Goal: Task Accomplishment & Management: Manage account settings

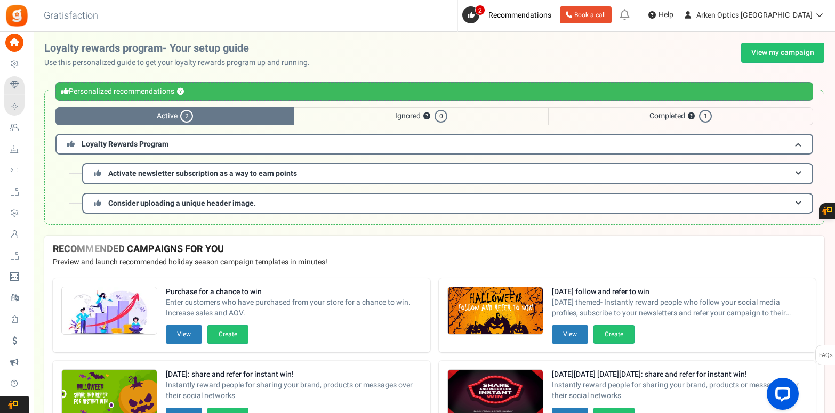
click at [0, 0] on span "Loyalty Rewards" at bounding box center [0, 0] width 0 height 0
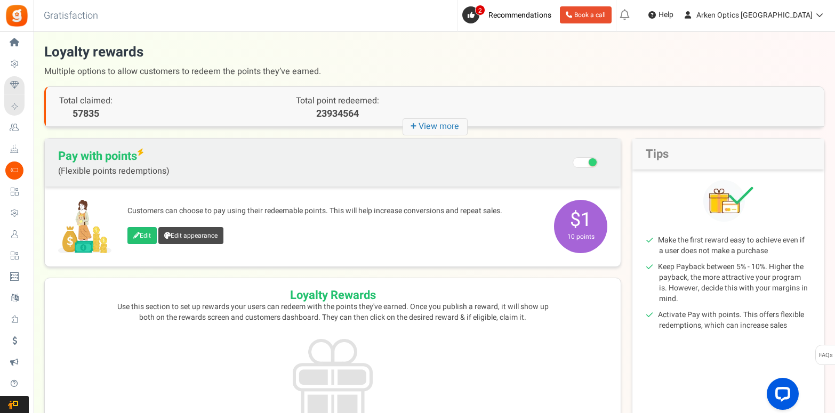
click at [0, 0] on span "Campaigns" at bounding box center [0, 0] width 0 height 0
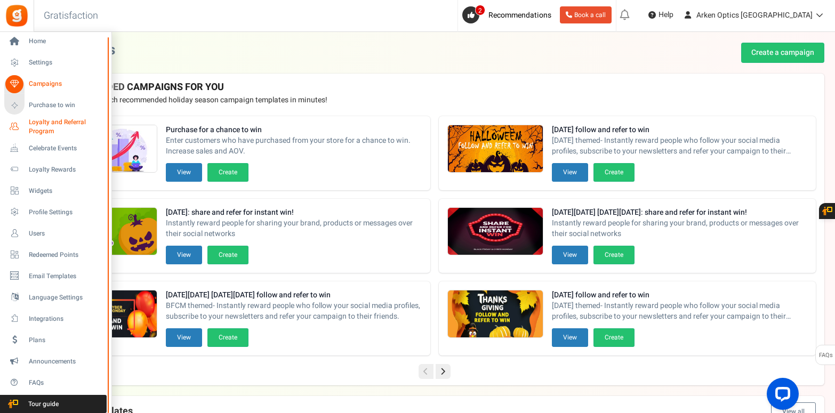
click at [45, 125] on span "Loyalty and Referral Program" at bounding box center [68, 127] width 78 height 18
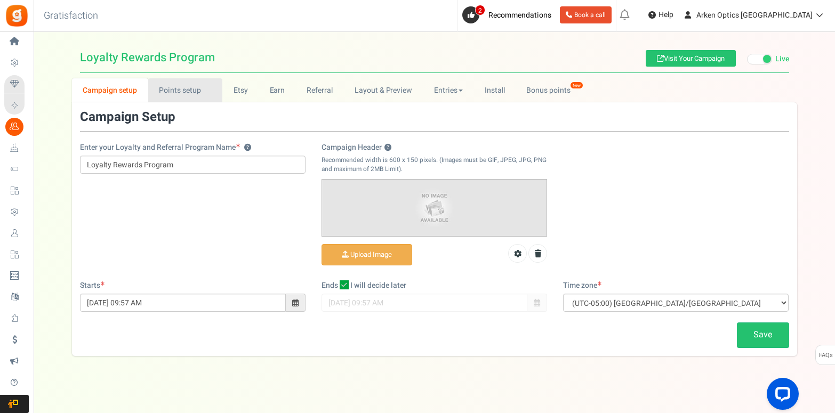
click at [170, 89] on link "Points setup New" at bounding box center [185, 90] width 74 height 24
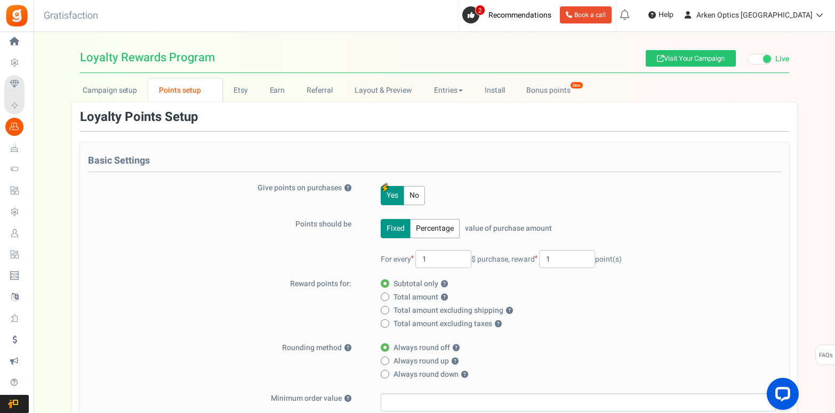
scroll to position [1, 0]
click at [0, 0] on span "Loyalty Rewards" at bounding box center [0, 0] width 0 height 0
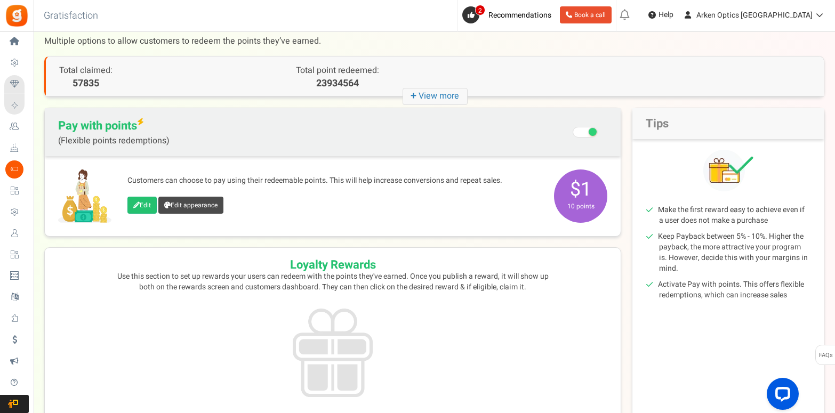
scroll to position [27, 0]
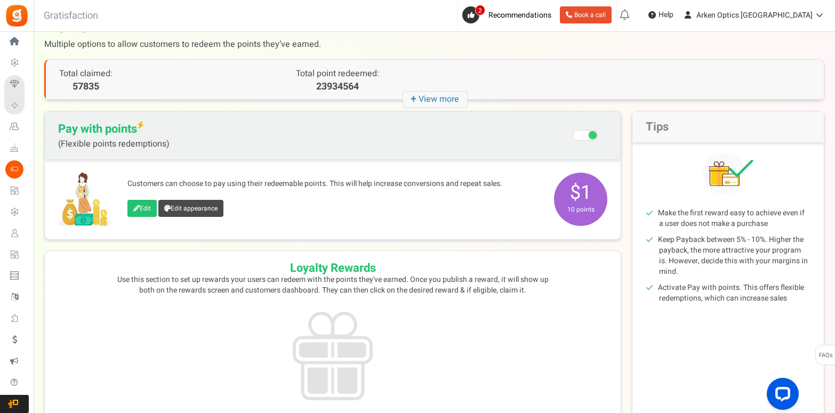
click at [136, 80] on p "57835" at bounding box center [143, 87] width 168 height 14
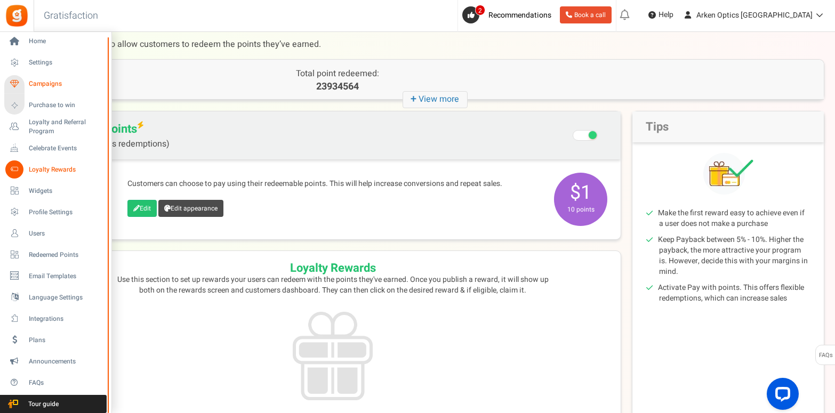
click at [52, 85] on span "Campaigns" at bounding box center [66, 83] width 75 height 9
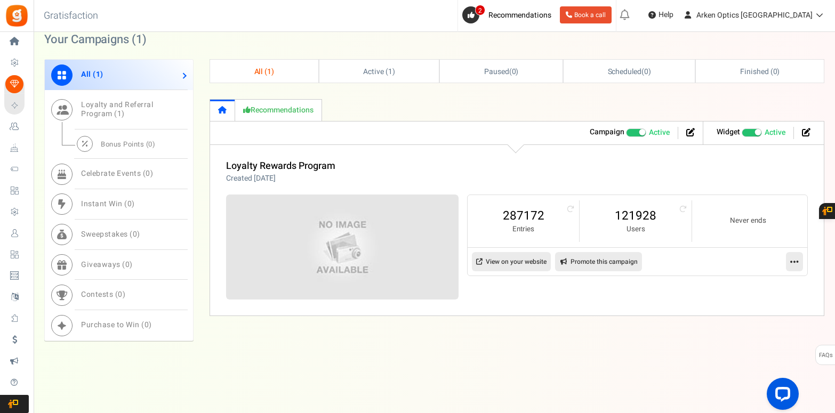
scroll to position [501, 0]
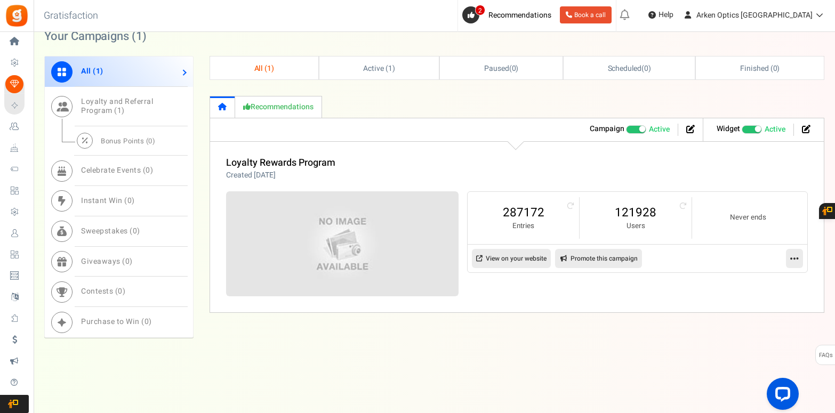
click at [627, 226] on small "Users" at bounding box center [636, 226] width 90 height 10
click at [509, 227] on small "Entries" at bounding box center [524, 226] width 90 height 10
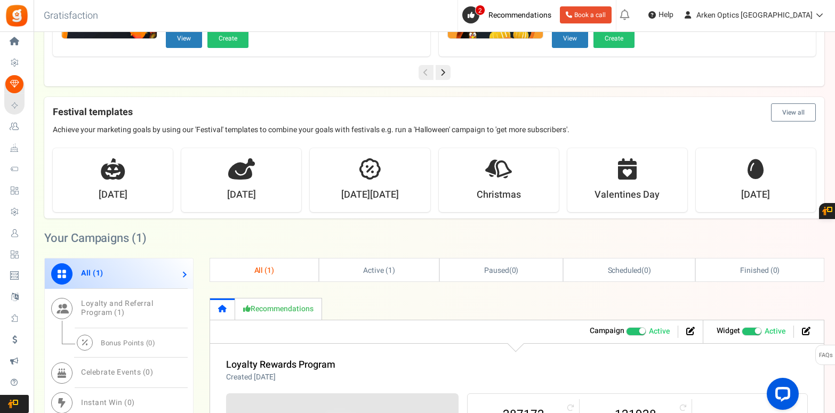
scroll to position [299, 0]
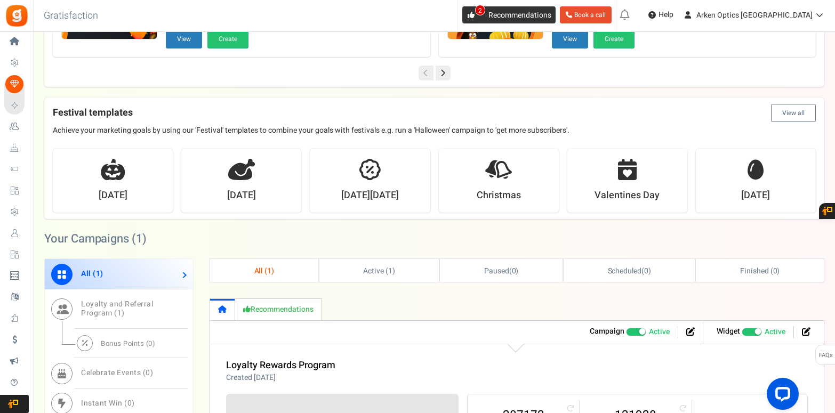
click at [475, 18] on icon at bounding box center [471, 15] width 7 height 7
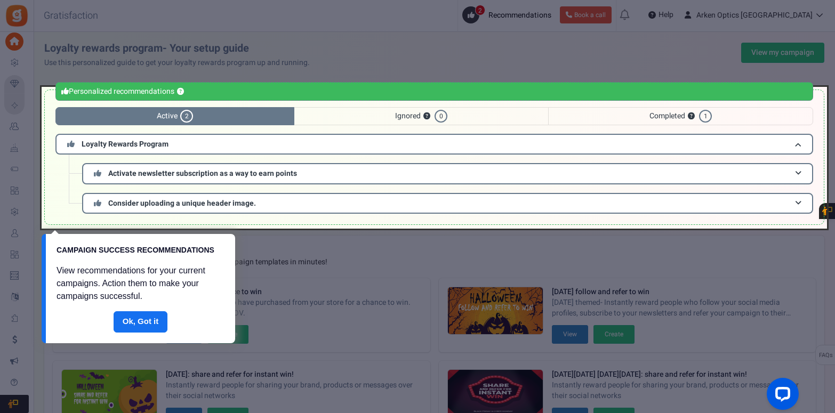
click at [148, 328] on link "Done" at bounding box center [141, 322] width 54 height 21
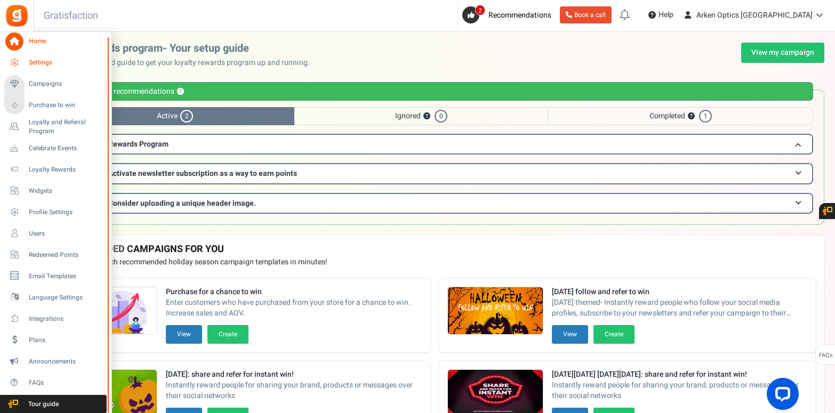
click at [21, 61] on icon at bounding box center [14, 63] width 18 height 18
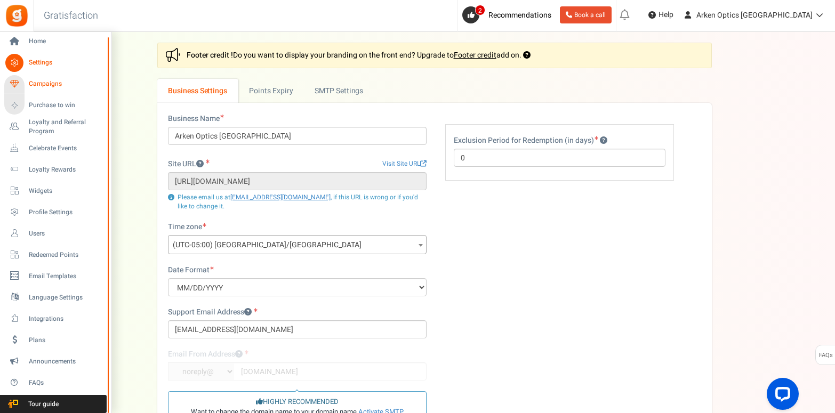
click at [46, 83] on span "Campaigns" at bounding box center [66, 83] width 75 height 9
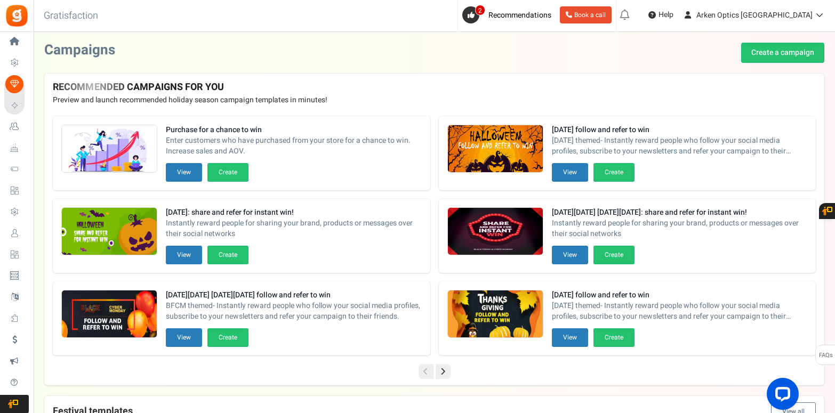
click at [0, 0] on span "Loyalty and Referral Program" at bounding box center [0, 0] width 0 height 0
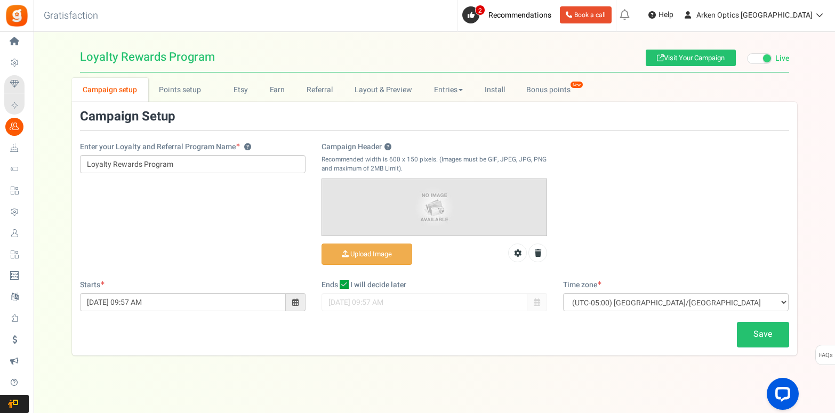
scroll to position [7, 0]
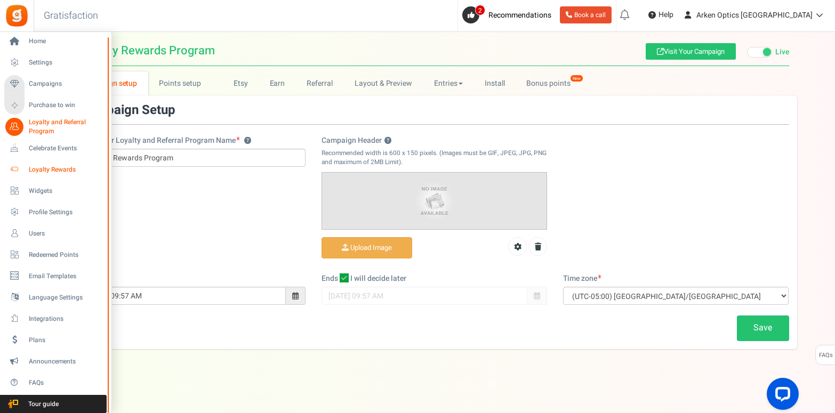
click at [52, 170] on span "Loyalty Rewards" at bounding box center [66, 169] width 75 height 9
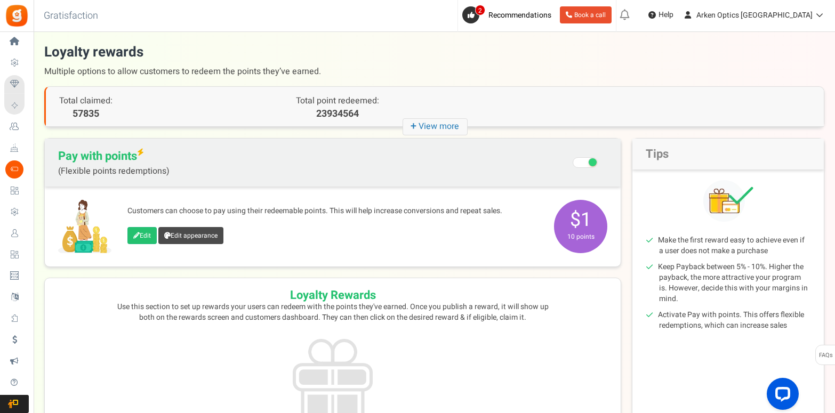
click at [185, 113] on p "57835" at bounding box center [143, 114] width 168 height 14
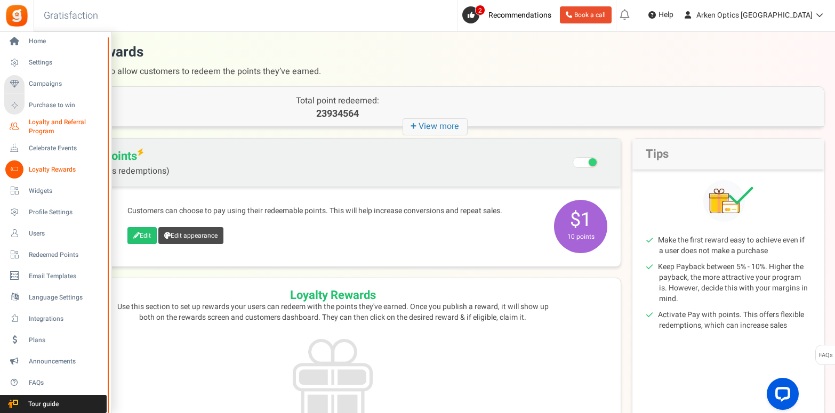
click at [51, 121] on span "Loyalty and Referral Program" at bounding box center [68, 127] width 78 height 18
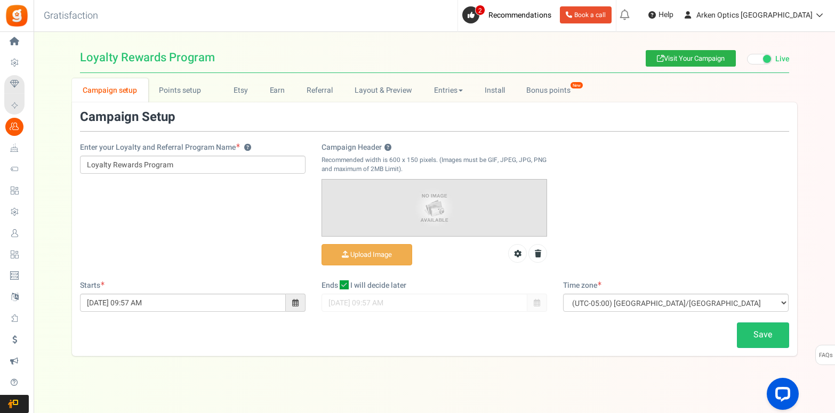
click at [675, 63] on link "Visit Your Campaign" at bounding box center [691, 58] width 90 height 17
click at [175, 88] on link "Points setup New" at bounding box center [185, 90] width 74 height 24
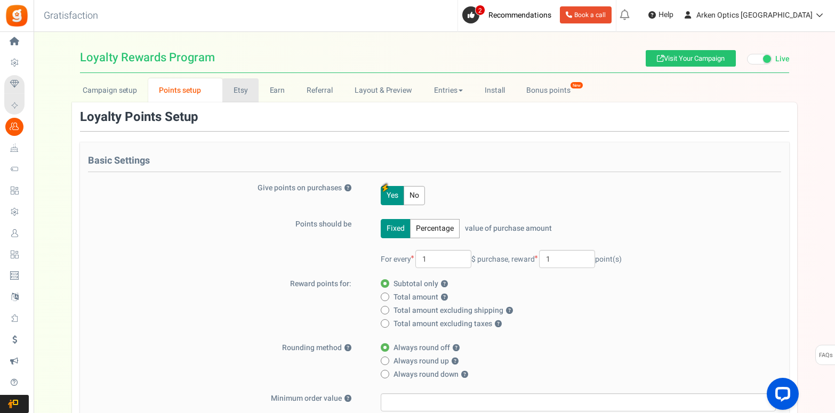
click at [243, 93] on link "Etsy" at bounding box center [240, 90] width 36 height 24
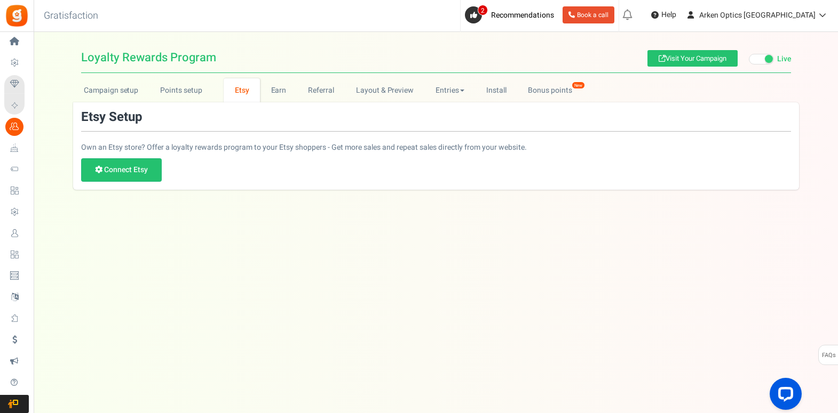
click at [0, 0] on span "Home" at bounding box center [0, 0] width 0 height 0
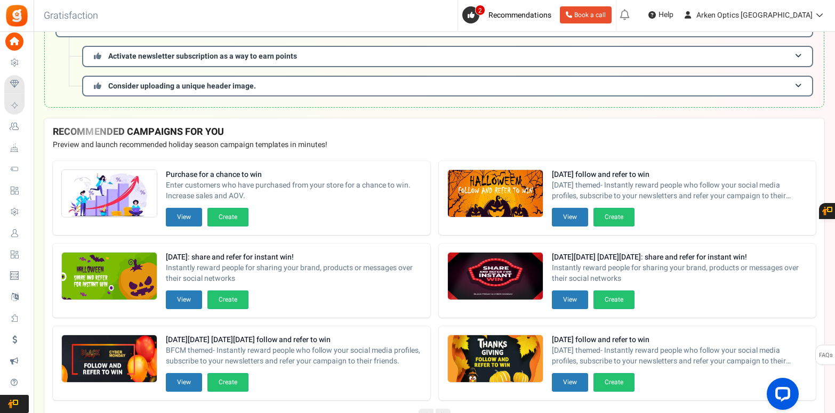
scroll to position [189, 0]
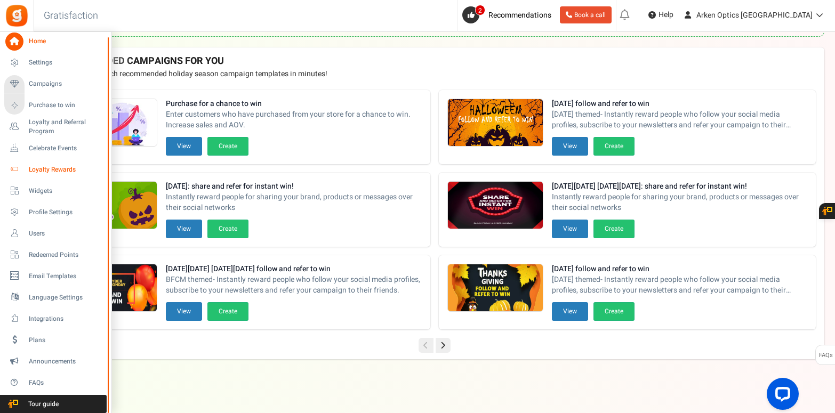
click at [38, 170] on span "Loyalty Rewards" at bounding box center [66, 169] width 75 height 9
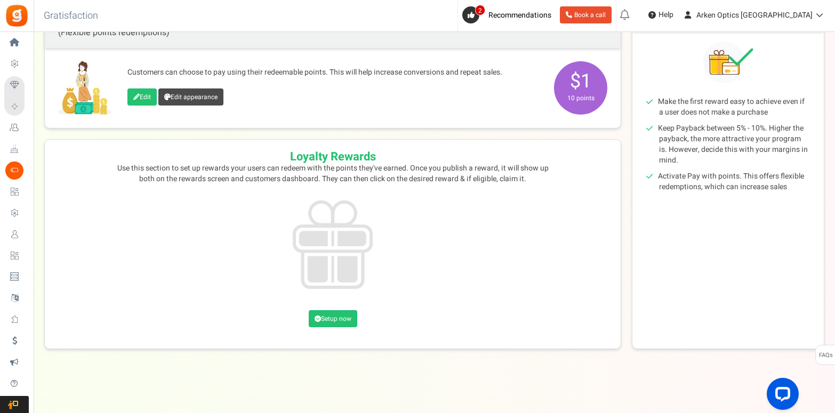
scroll to position [109, 0]
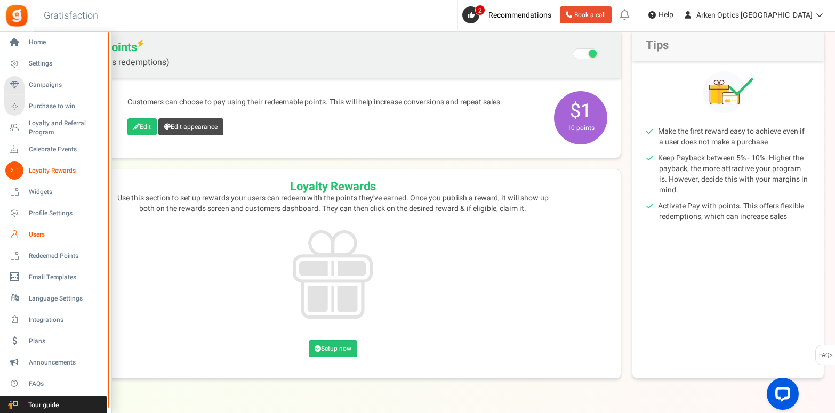
click at [39, 230] on span "Users" at bounding box center [66, 234] width 75 height 9
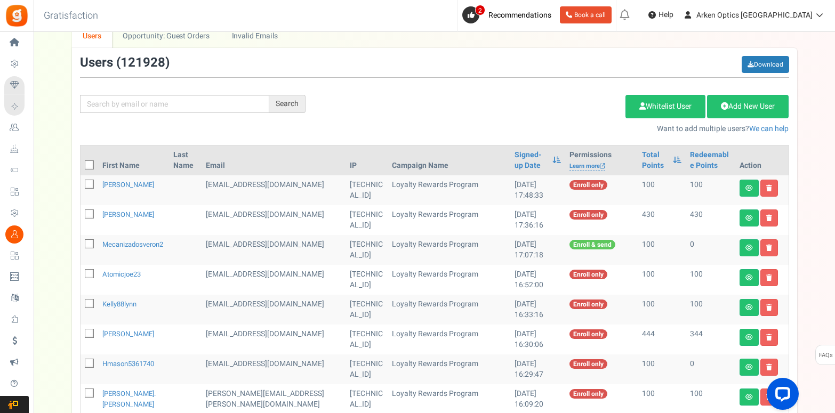
scroll to position [75, 0]
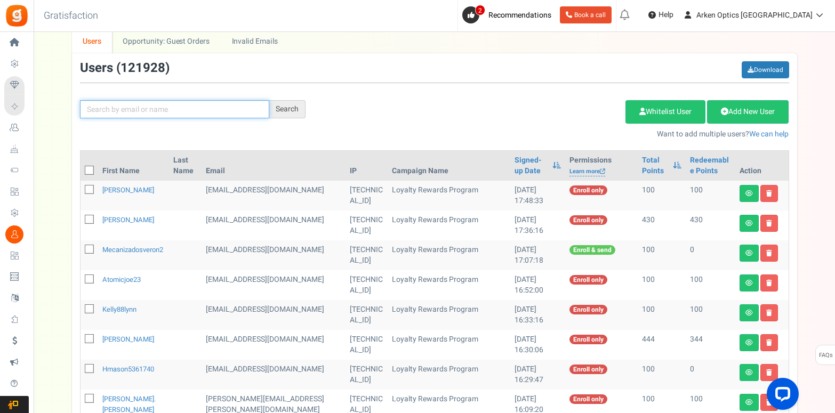
drag, startPoint x: 200, startPoint y: 106, endPoint x: 217, endPoint y: 108, distance: 17.2
click at [212, 107] on input "text" at bounding box center [174, 109] width 189 height 18
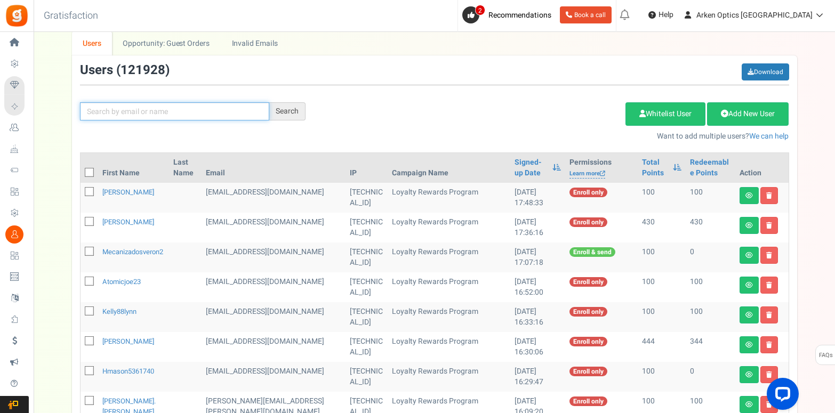
click at [224, 108] on input "text" at bounding box center [174, 111] width 189 height 18
type input "[EMAIL_ADDRESS][DOMAIN_NAME]"
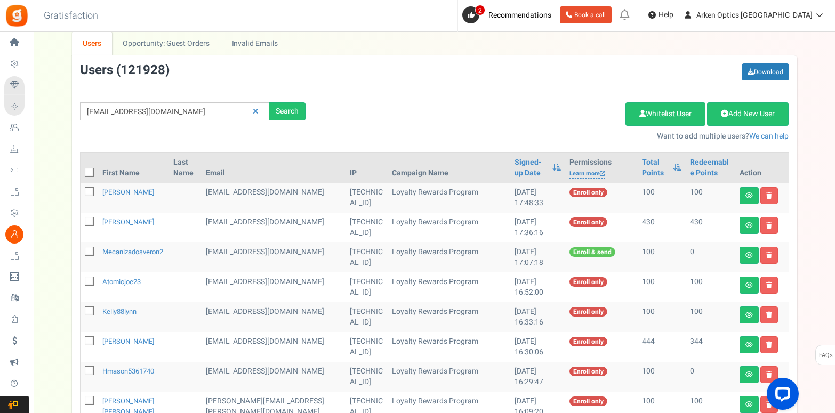
drag, startPoint x: 285, startPoint y: 113, endPoint x: 288, endPoint y: 142, distance: 30.0
click at [285, 113] on div "Search" at bounding box center [287, 111] width 36 height 18
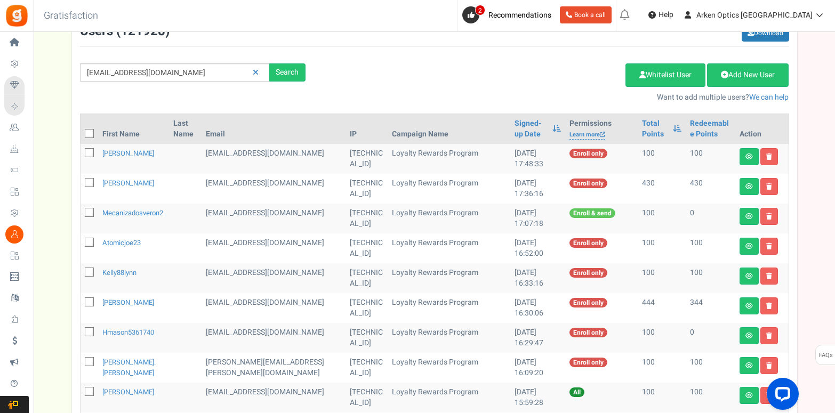
scroll to position [0, 0]
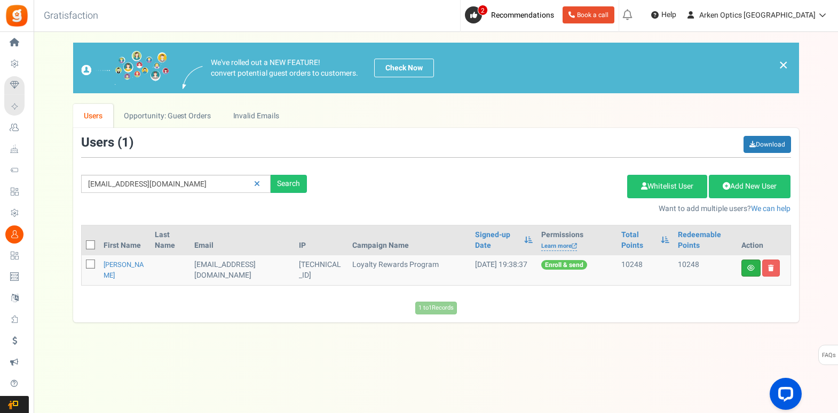
click at [754, 273] on link at bounding box center [750, 268] width 19 height 17
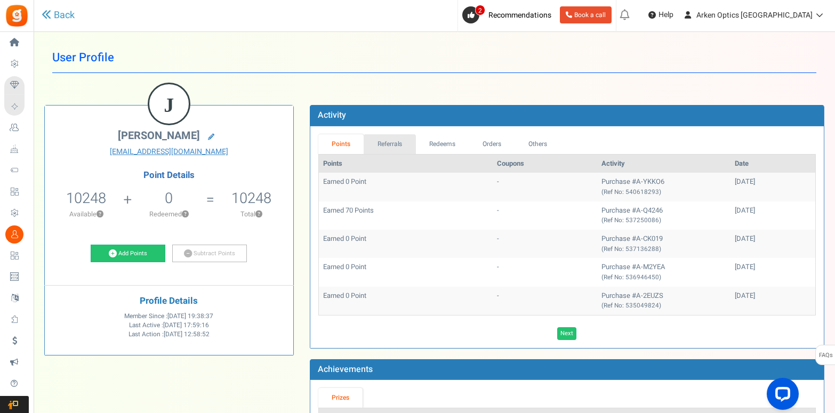
click at [385, 136] on link "Referrals" at bounding box center [390, 144] width 52 height 20
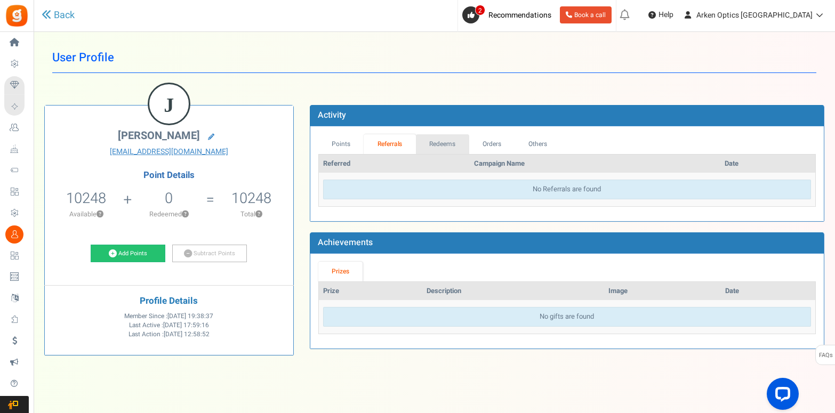
click at [451, 147] on link "Redeems" at bounding box center [442, 144] width 53 height 20
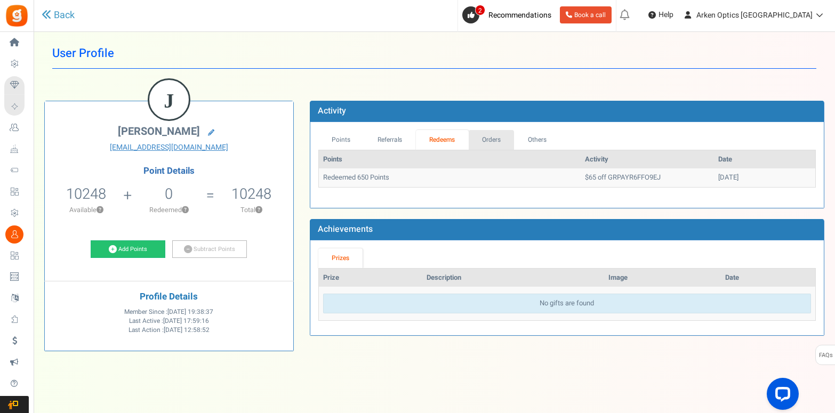
scroll to position [2, 0]
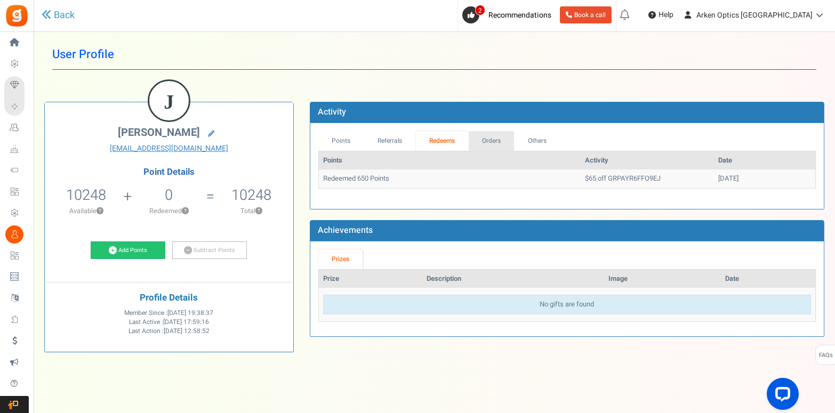
click at [487, 147] on link "Orders" at bounding box center [492, 141] width 46 height 20
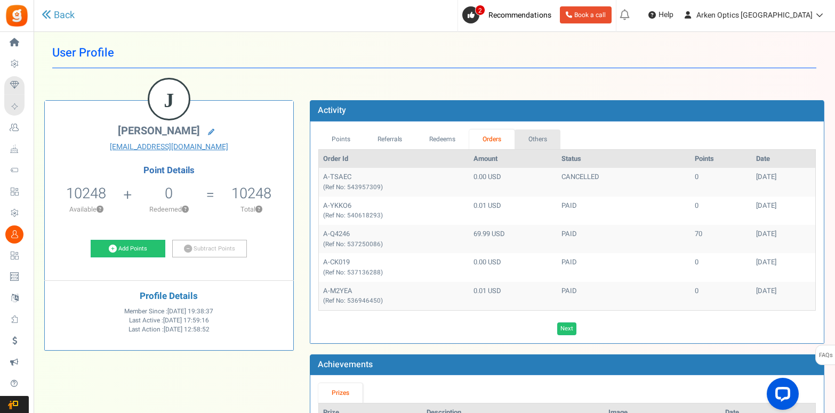
click at [534, 145] on link "Others" at bounding box center [538, 140] width 46 height 20
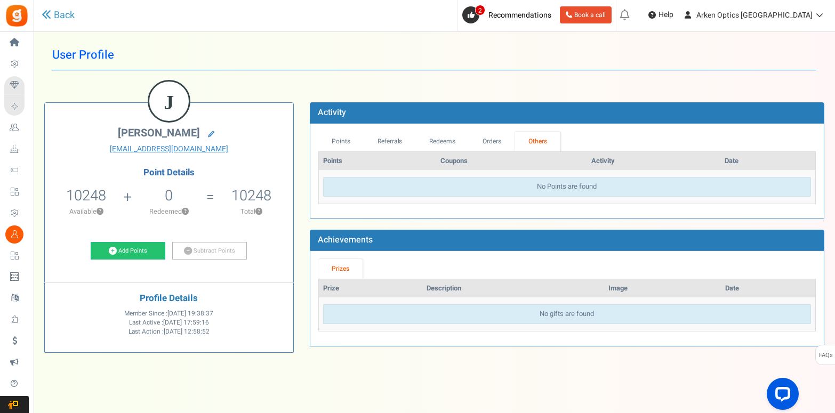
scroll to position [0, 0]
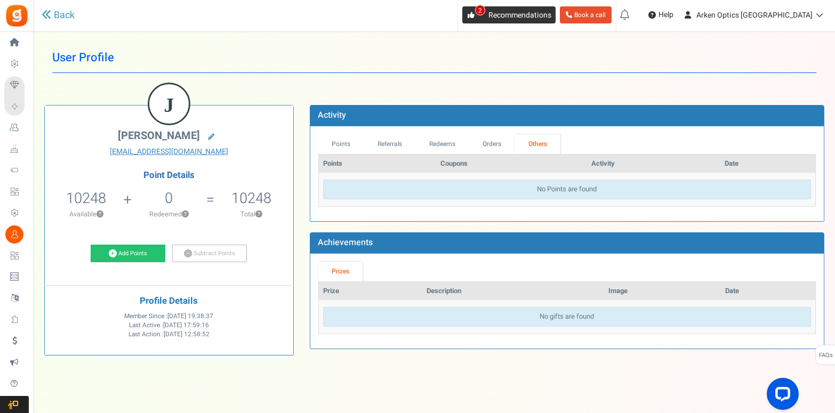
click at [475, 17] on icon at bounding box center [471, 15] width 7 height 7
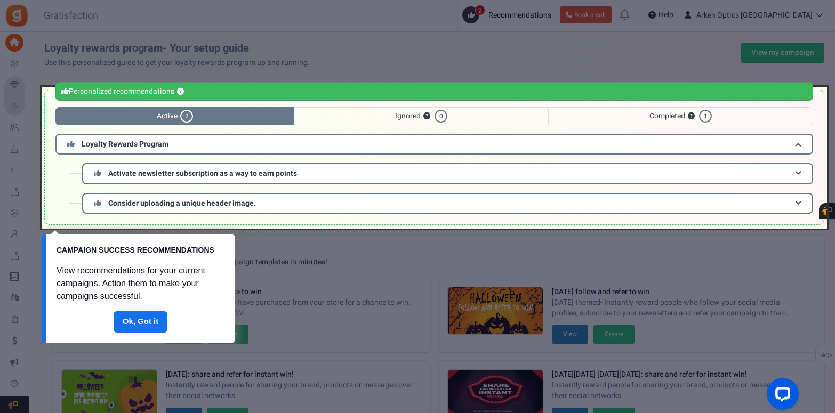
scroll to position [5, 0]
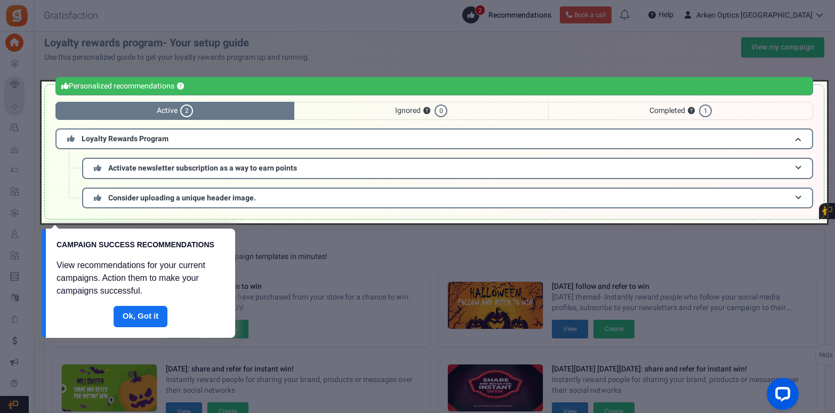
click at [157, 321] on link "Done" at bounding box center [141, 316] width 54 height 21
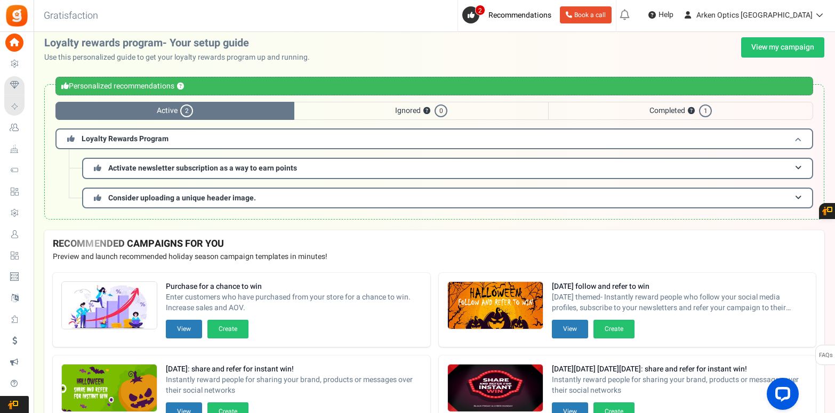
click at [178, 138] on h3 "Loyalty Rewards Program" at bounding box center [434, 139] width 758 height 21
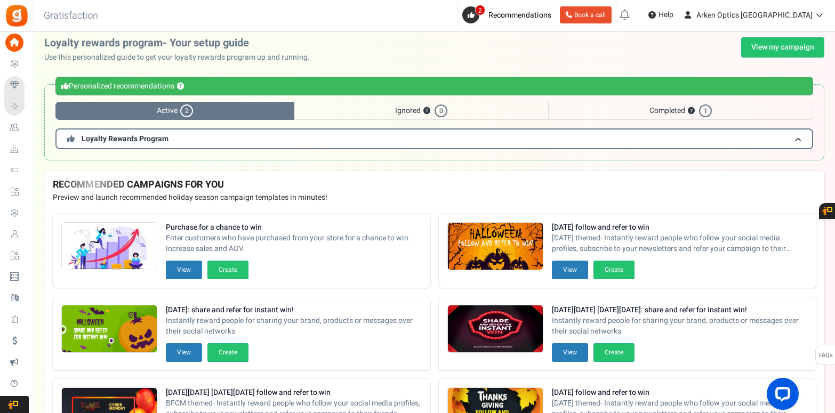
click at [389, 114] on span "Ignored ? 0" at bounding box center [421, 111] width 254 height 18
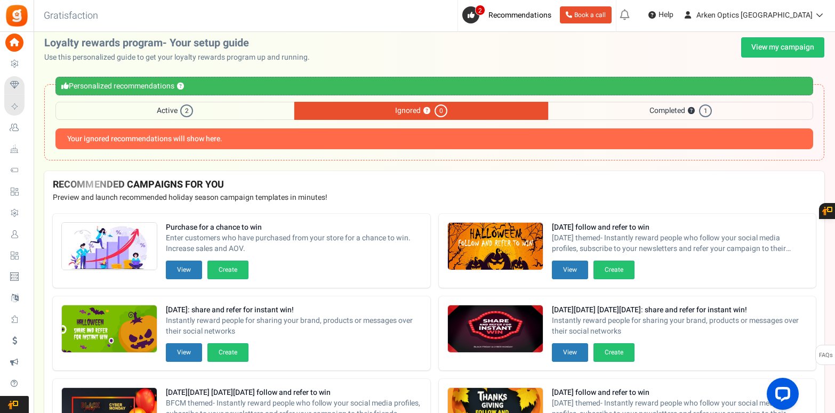
click at [635, 114] on span "Completed ? 1" at bounding box center [680, 111] width 265 height 18
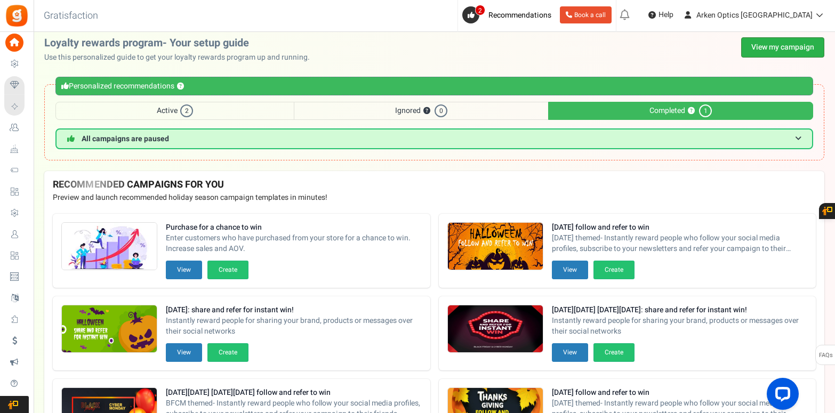
click at [770, 47] on link "View my campaign" at bounding box center [783, 47] width 83 height 20
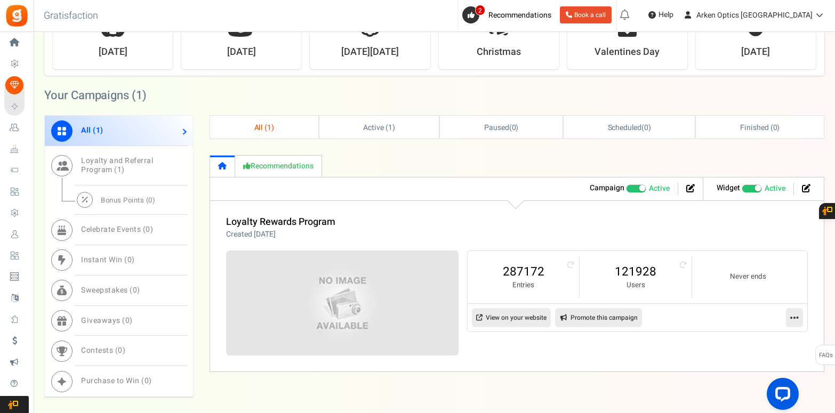
scroll to position [440, 0]
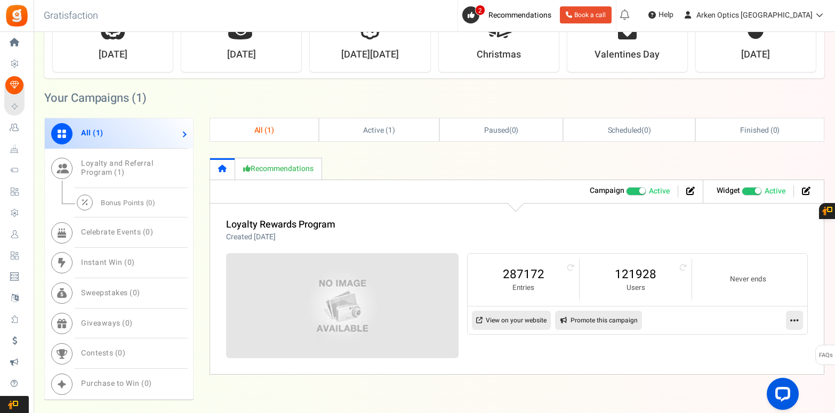
click at [642, 193] on span at bounding box center [642, 191] width 6 height 6
click at [626, 193] on input "Active Paused" at bounding box center [626, 191] width 0 height 7
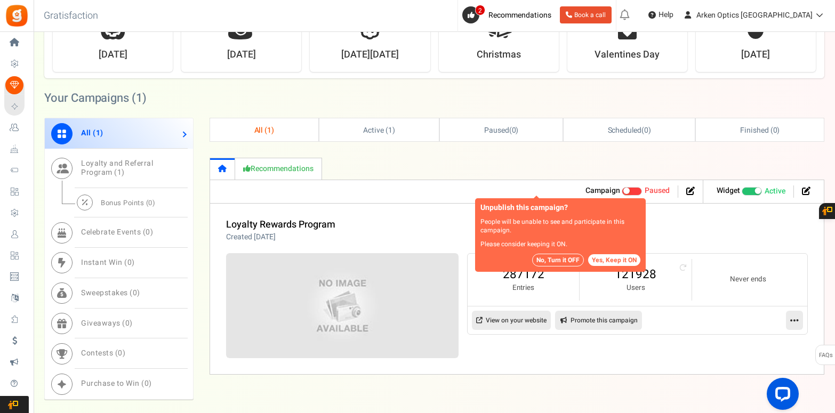
click at [627, 193] on span at bounding box center [627, 191] width 6 height 6
click at [626, 193] on input "Active Paused" at bounding box center [626, 191] width 0 height 7
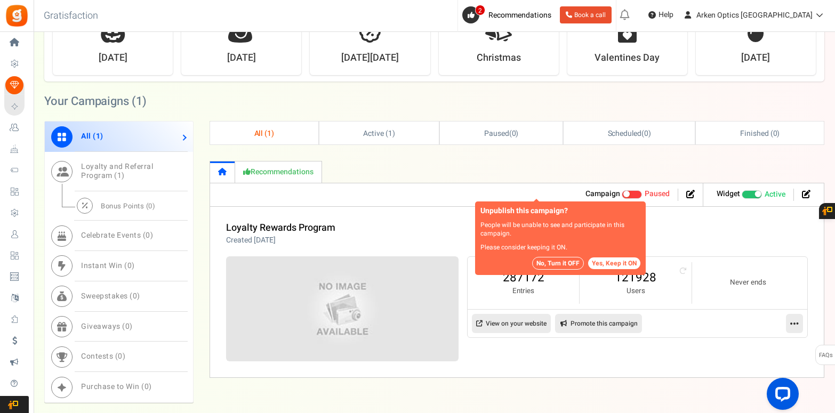
scroll to position [434, 0]
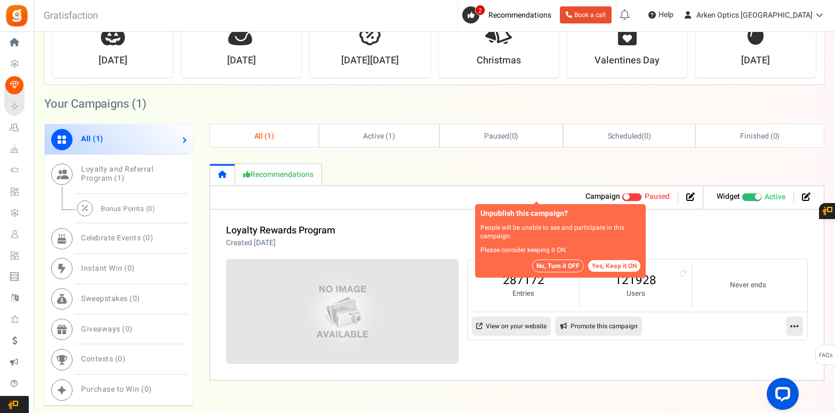
click at [626, 197] on span at bounding box center [627, 197] width 6 height 6
click at [622, 197] on input "Active Paused" at bounding box center [622, 197] width 0 height 7
click at [626, 265] on button "Yes, Keep it ON" at bounding box center [614, 266] width 52 height 12
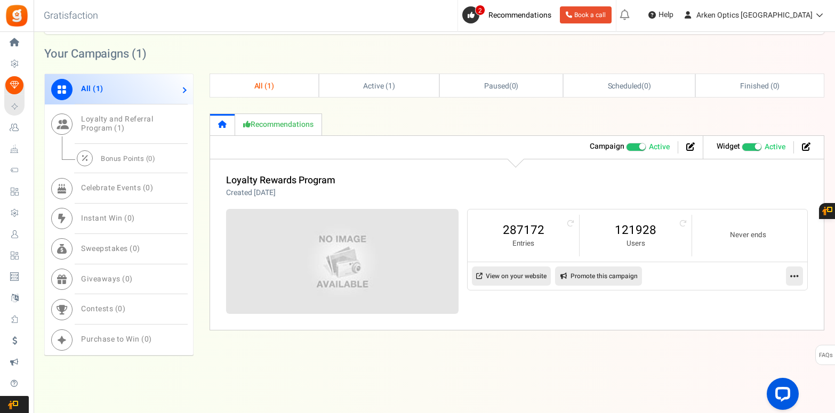
scroll to position [486, 0]
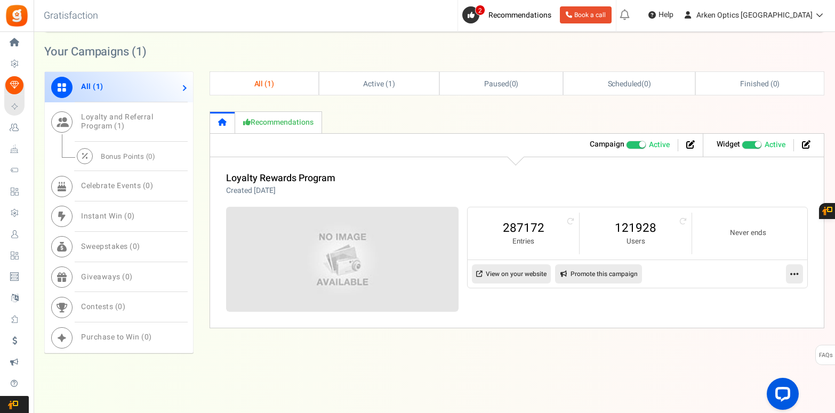
click at [520, 275] on link "View on your website" at bounding box center [511, 274] width 79 height 19
click at [377, 84] on span "Active ( 1 )" at bounding box center [379, 83] width 32 height 11
click at [375, 88] on span "Active ( 1 )" at bounding box center [379, 83] width 32 height 11
click at [156, 85] on link "All ( 1 )" at bounding box center [119, 87] width 148 height 30
click at [690, 147] on icon at bounding box center [691, 144] width 9 height 9
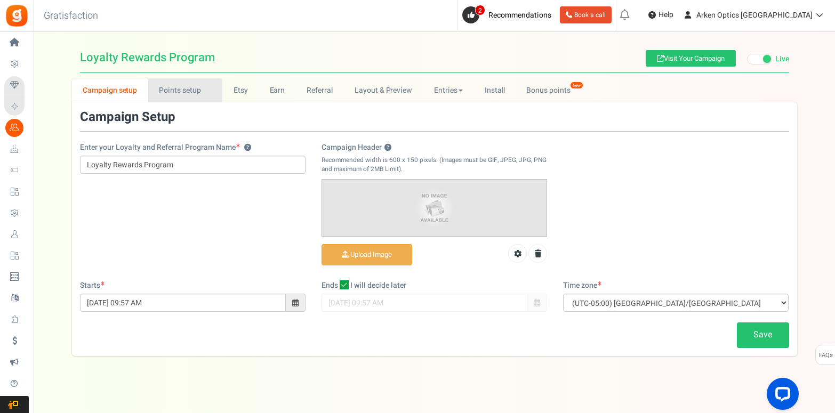
click at [191, 94] on link "Points setup New" at bounding box center [185, 90] width 74 height 24
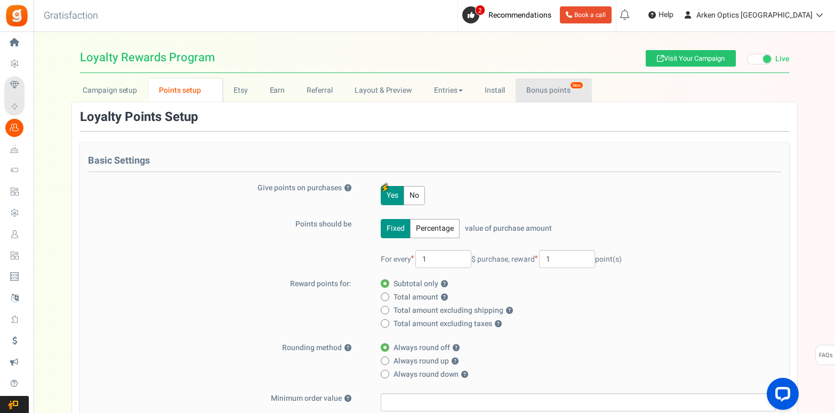
click at [535, 94] on link "Bonus points New" at bounding box center [554, 90] width 76 height 24
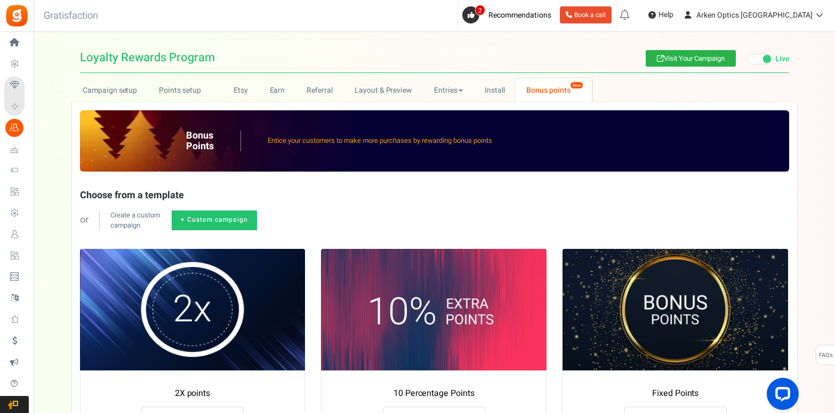
click at [680, 60] on link "Visit Your Campaign" at bounding box center [691, 58] width 90 height 17
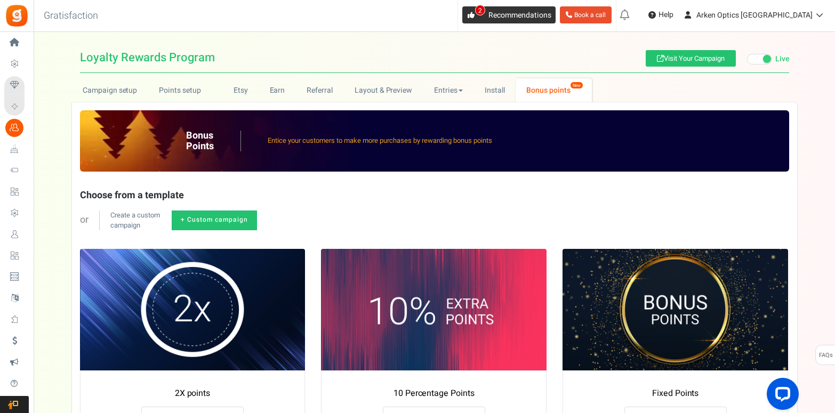
click at [552, 14] on span "Recommendations" at bounding box center [520, 15] width 63 height 11
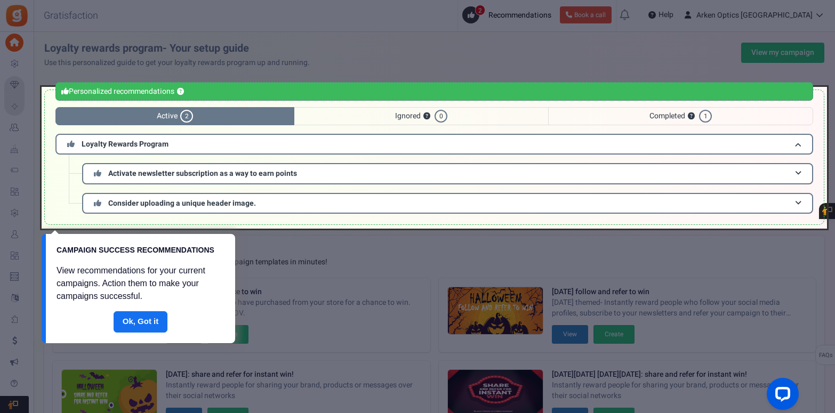
click at [648, 116] on div at bounding box center [435, 158] width 786 height 142
click at [665, 116] on div at bounding box center [435, 158] width 786 height 142
click at [153, 329] on link "Done" at bounding box center [141, 322] width 54 height 21
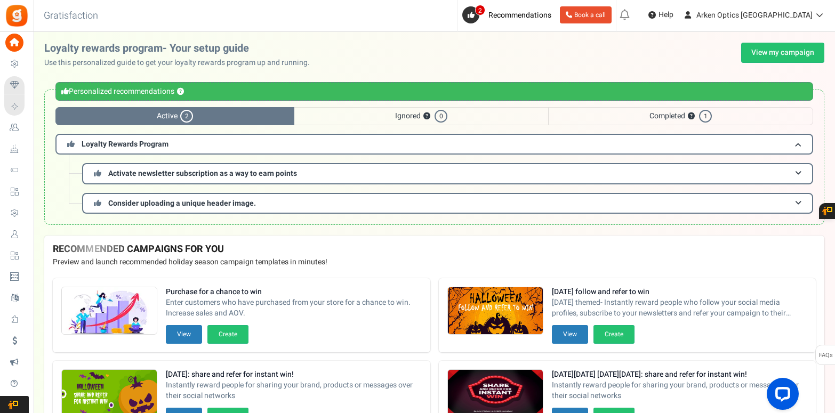
click at [670, 121] on span "Completed ? 1" at bounding box center [680, 116] width 265 height 18
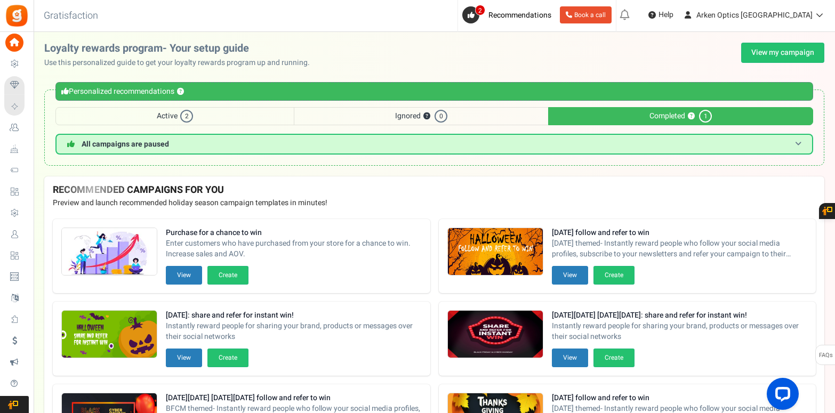
click at [803, 144] on h3 "All campaigns are paused" at bounding box center [434, 144] width 758 height 21
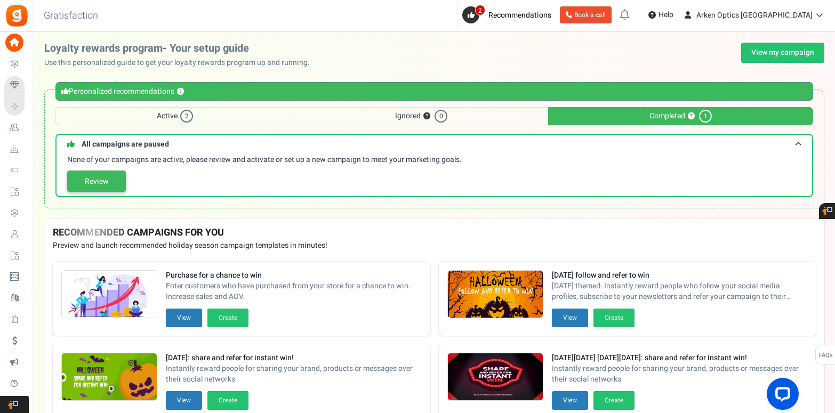
click at [106, 184] on link "Review" at bounding box center [96, 181] width 59 height 21
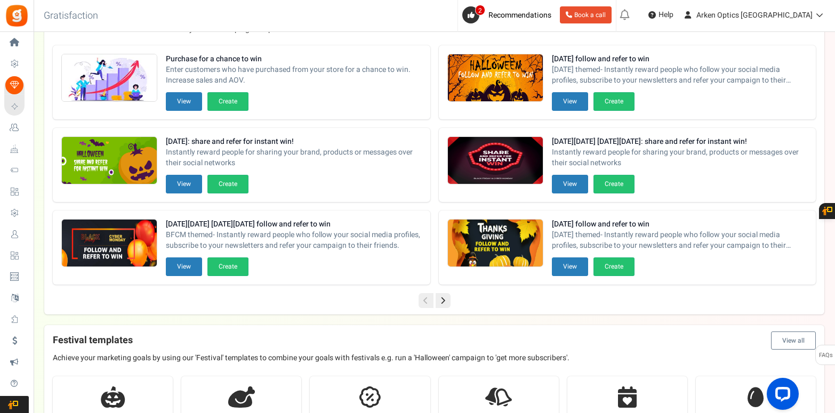
scroll to position [78, 0]
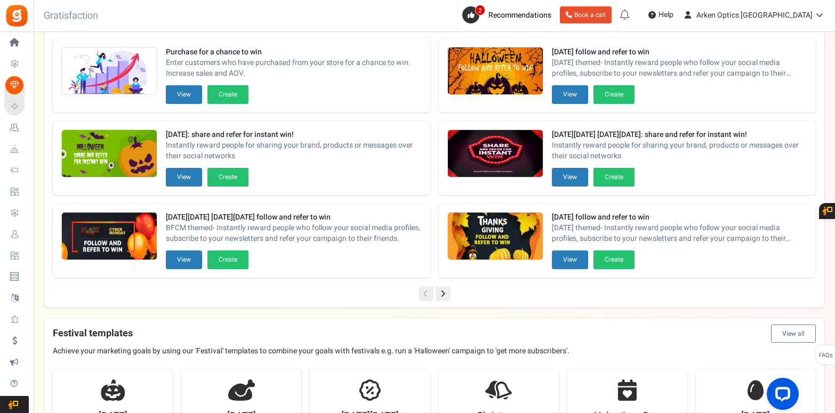
click at [446, 300] on icon at bounding box center [443, 293] width 15 height 15
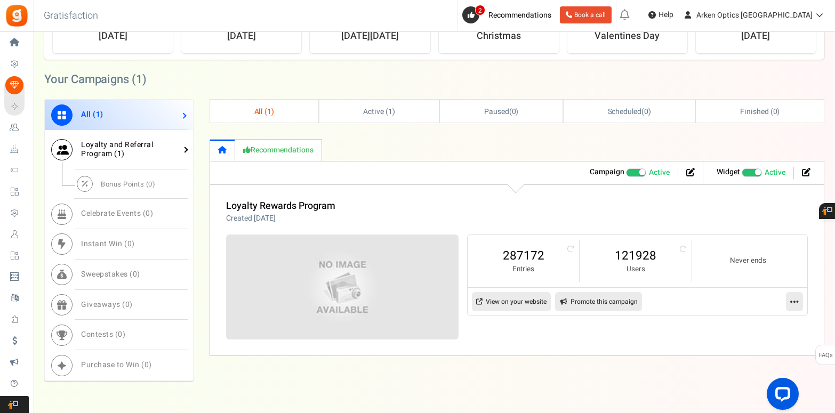
scroll to position [474, 0]
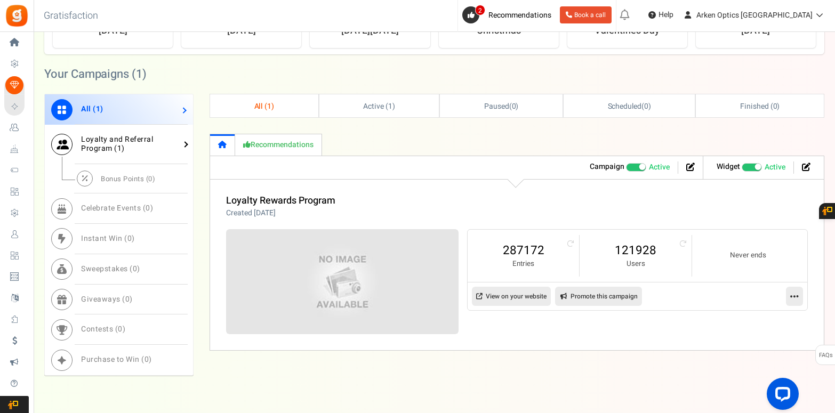
click at [95, 149] on span "Loyalty and Referral Program ( 1 )" at bounding box center [117, 144] width 72 height 20
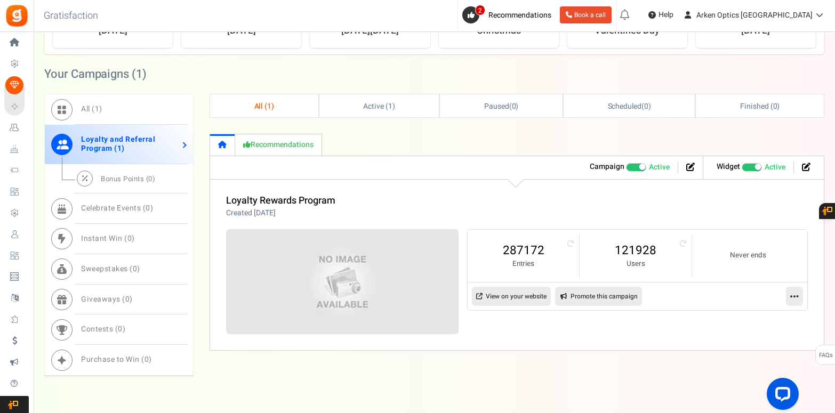
click at [795, 293] on icon at bounding box center [795, 297] width 9 height 10
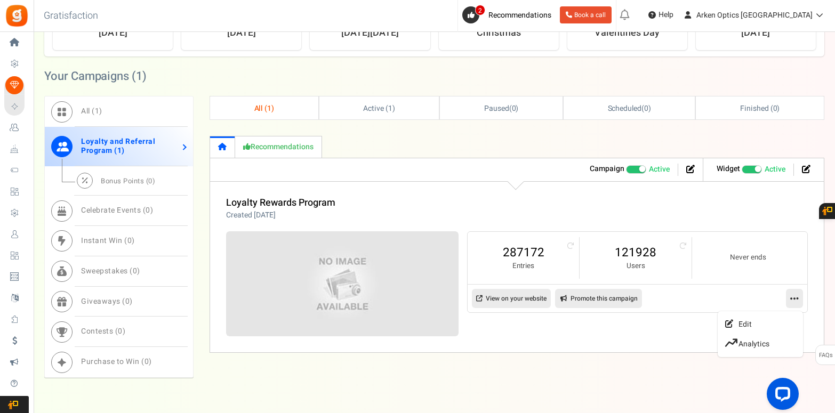
click at [616, 327] on div "Referral revenue ? : 287172 Entries 121928 Users Never ends View on your websit…" at bounding box center [517, 284] width 582 height 105
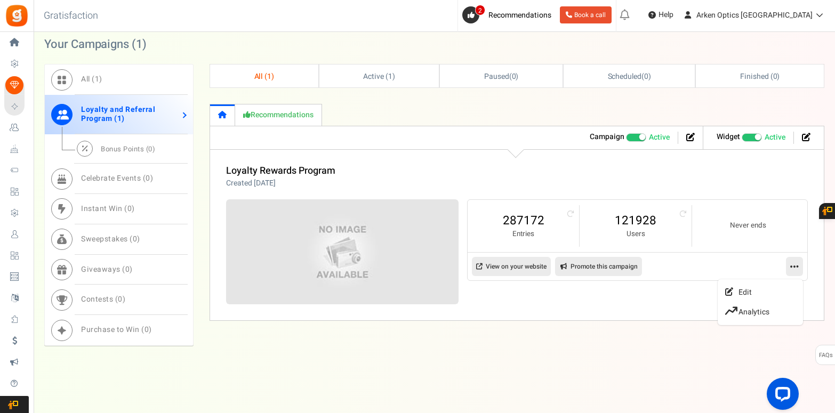
scroll to position [512, 0]
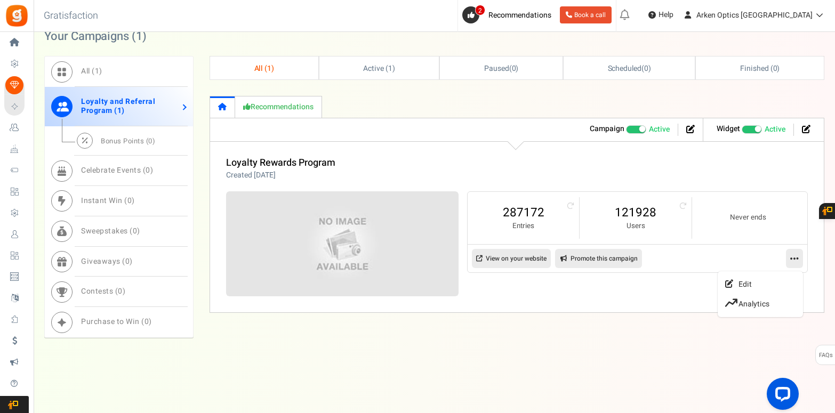
click at [282, 112] on link "Recommendations" at bounding box center [278, 107] width 87 height 22
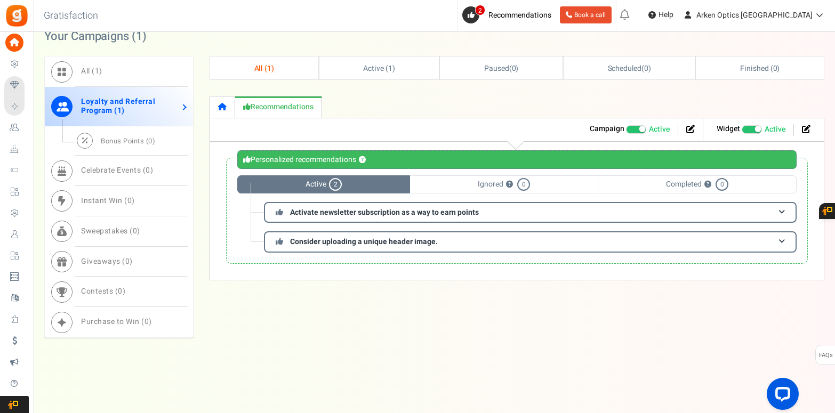
click at [696, 181] on span "Completed ? 0" at bounding box center [697, 185] width 199 height 18
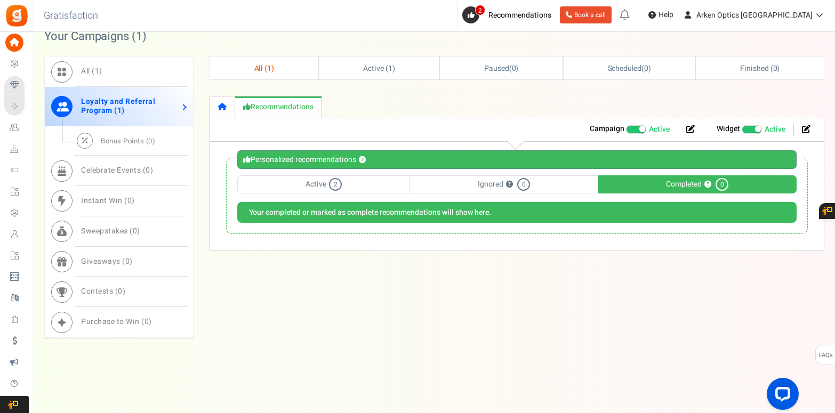
click at [476, 186] on span "Ignored ? 0" at bounding box center [504, 185] width 188 height 18
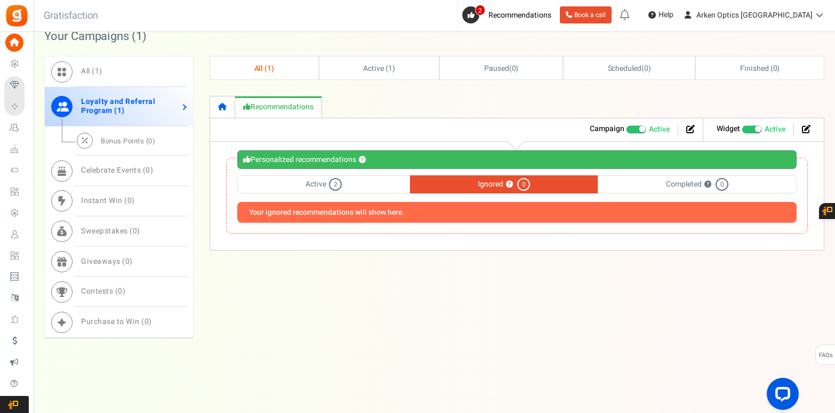
click at [309, 188] on span "Active 2" at bounding box center [323, 185] width 173 height 18
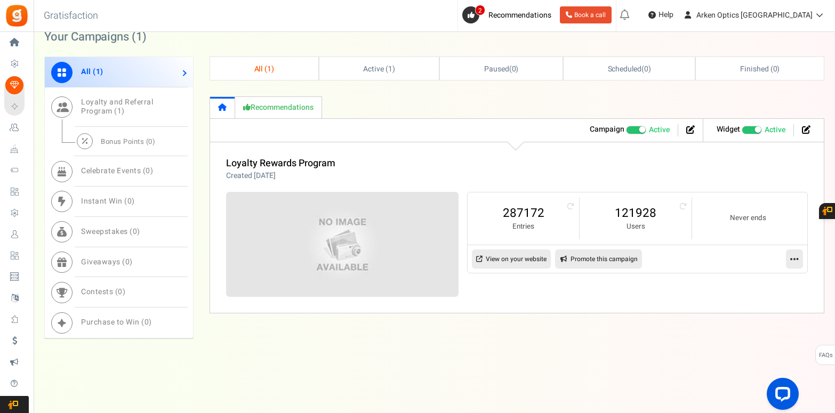
click at [262, 69] on span "All ( 1 )" at bounding box center [264, 68] width 20 height 11
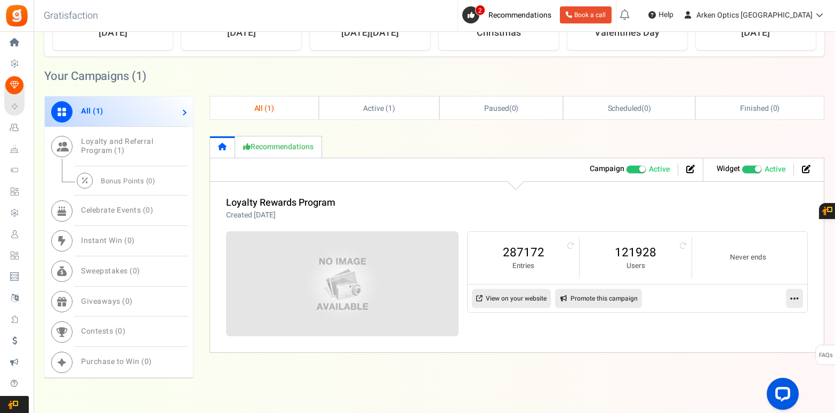
scroll to position [457, 0]
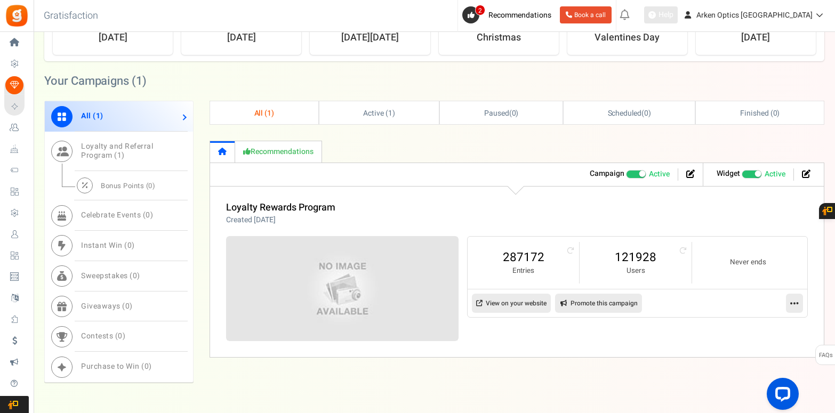
click at [674, 20] on span "Help" at bounding box center [665, 15] width 18 height 11
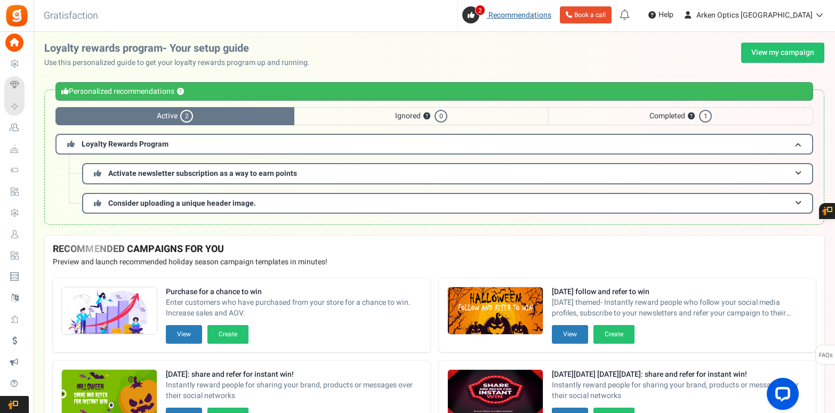
click at [552, 20] on span "Recommendations" at bounding box center [520, 15] width 63 height 11
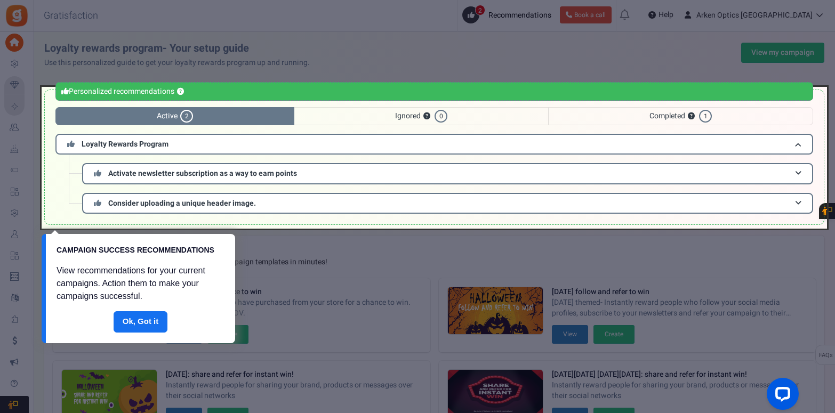
click at [128, 327] on link "Done" at bounding box center [141, 322] width 54 height 21
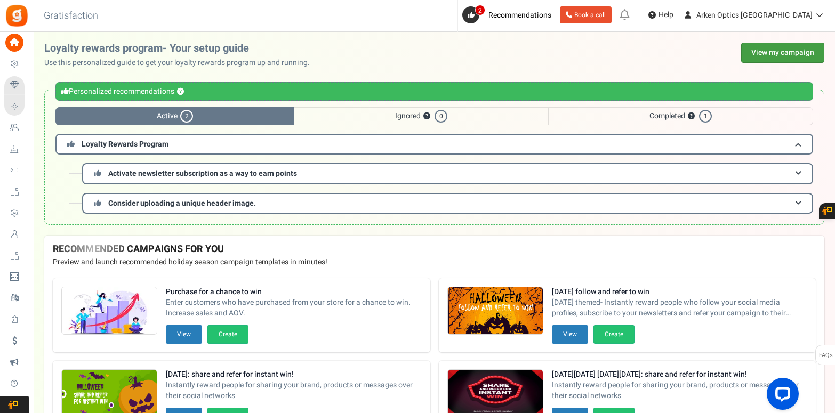
click at [778, 60] on link "View my campaign" at bounding box center [783, 53] width 83 height 20
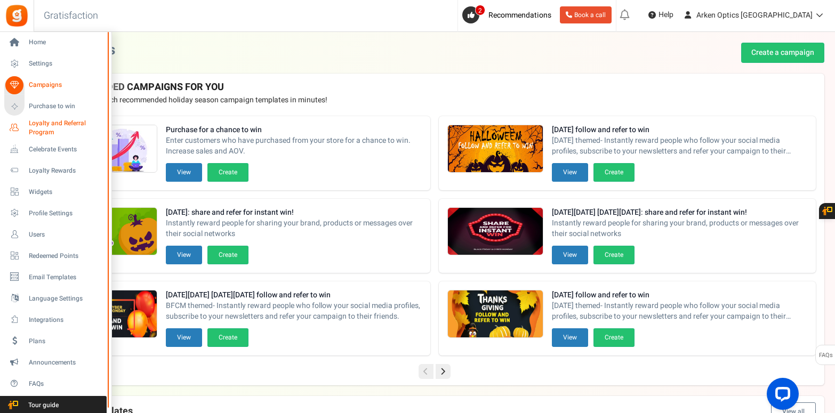
click at [50, 127] on span "Loyalty and Referral Program" at bounding box center [68, 128] width 78 height 18
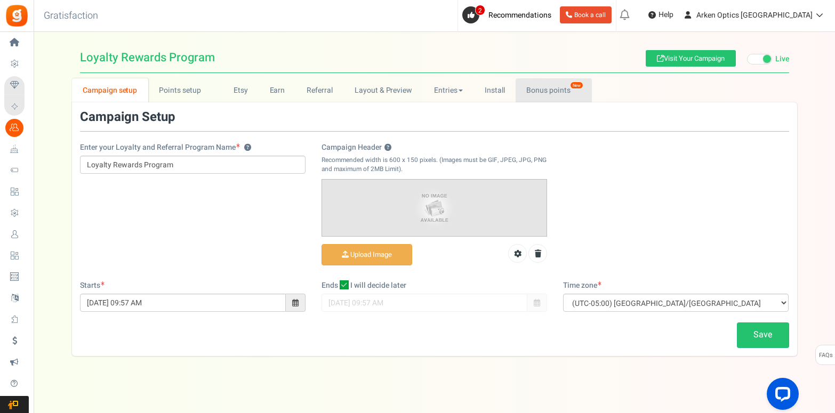
click at [546, 94] on link "Bonus points New" at bounding box center [554, 90] width 76 height 24
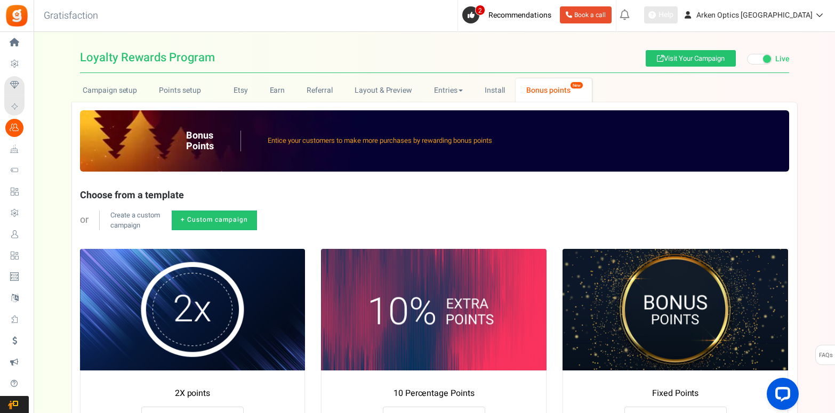
click at [656, 16] on icon at bounding box center [652, 14] width 7 height 7
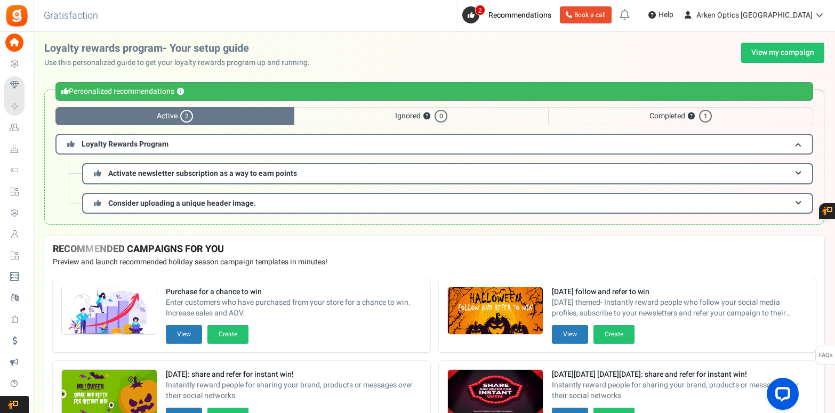
click at [660, 114] on span "Completed ? 1" at bounding box center [680, 116] width 265 height 18
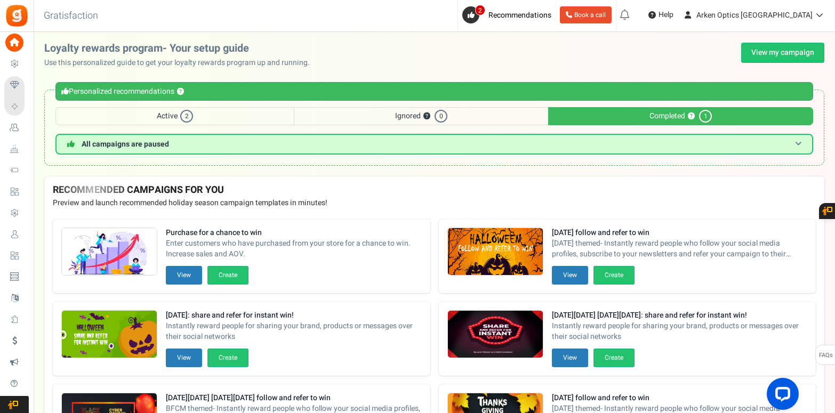
click at [661, 140] on h3 "All campaigns are paused" at bounding box center [434, 144] width 758 height 21
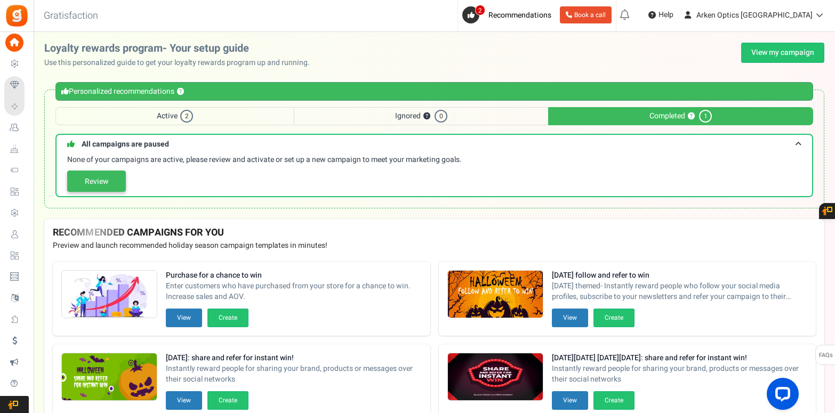
click at [109, 180] on link "Review" at bounding box center [96, 181] width 59 height 21
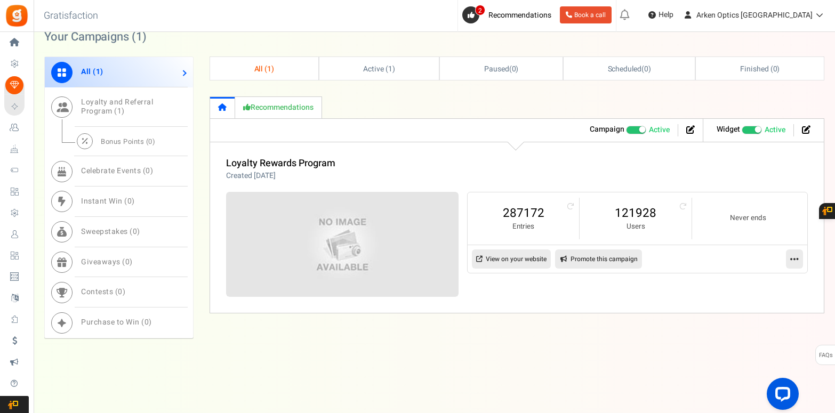
scroll to position [499, 0]
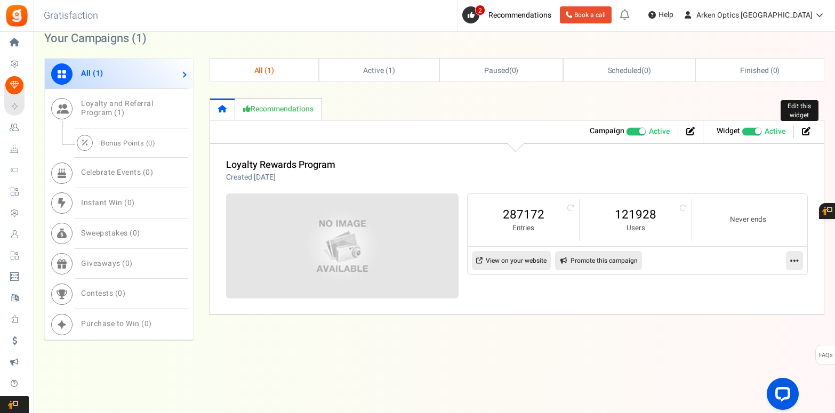
click at [803, 133] on icon at bounding box center [806, 131] width 9 height 9
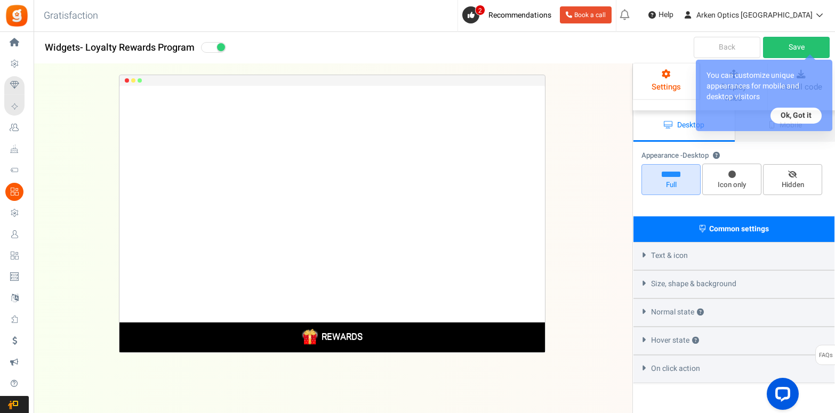
select select "bottom-bar"
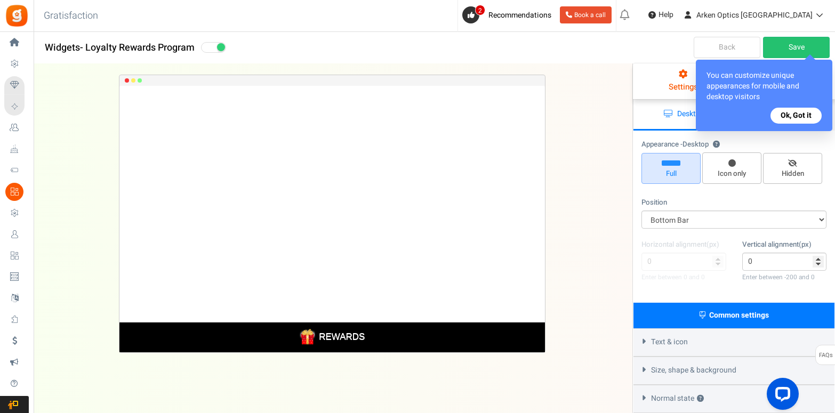
click at [789, 116] on button "Ok, Got it" at bounding box center [796, 116] width 51 height 16
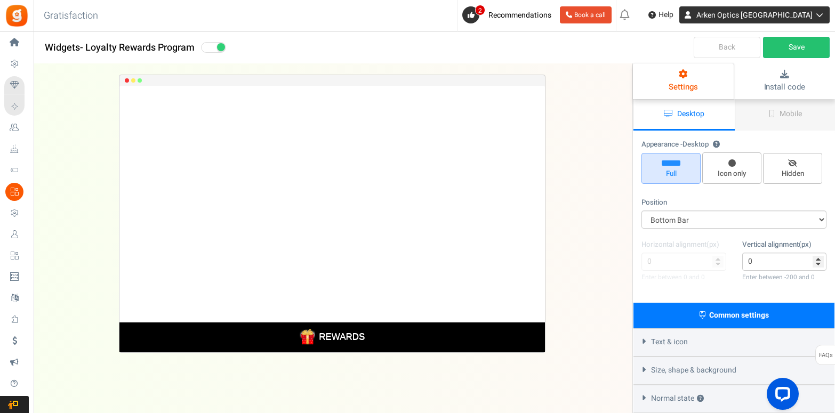
click at [786, 20] on span "Arken Optics [GEOGRAPHIC_DATA]" at bounding box center [755, 15] width 116 height 11
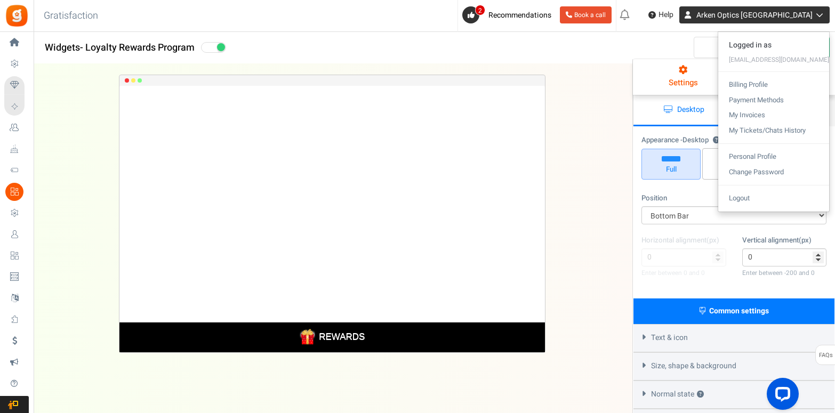
scroll to position [5, 0]
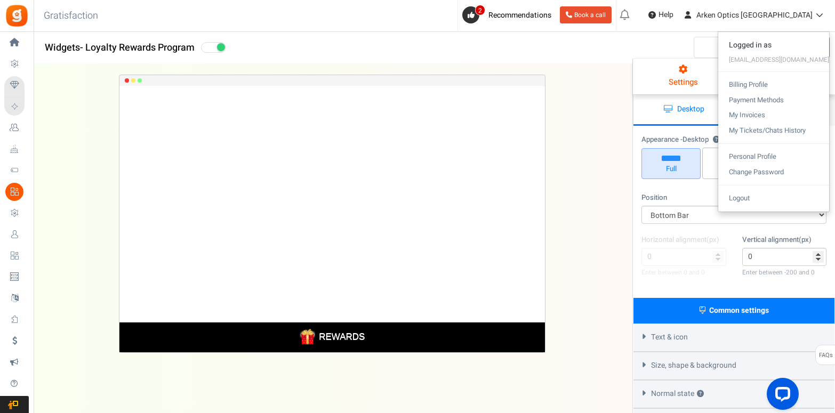
click at [580, 126] on div "REWARDS Loading.. × To configure LightBox layout please Click here" at bounding box center [332, 217] width 633 height 307
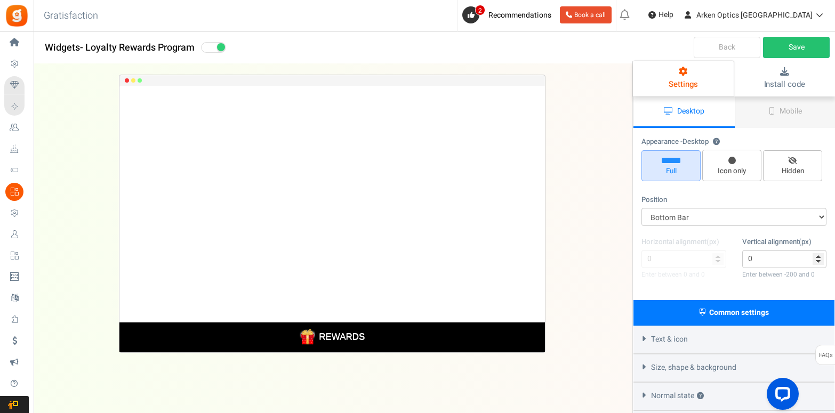
click at [634, 14] on icon at bounding box center [625, 14] width 17 height 17
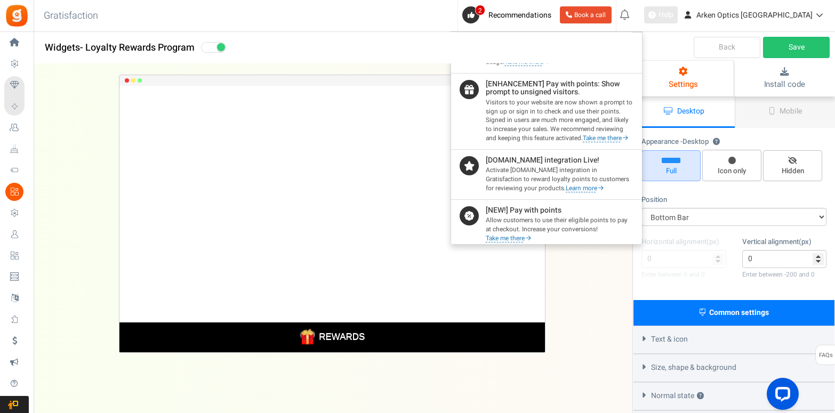
scroll to position [2, 0]
click at [678, 21] on link "Help" at bounding box center [661, 14] width 34 height 17
